Goal: Navigation & Orientation: Find specific page/section

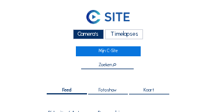
scroll to position [304, 0]
click at [97, 37] on div "Camera's" at bounding box center [88, 34] width 31 height 10
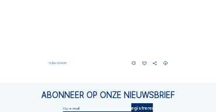
scroll to position [490, 0]
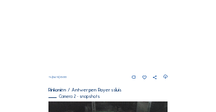
scroll to position [214, 0]
